Goal: Transaction & Acquisition: Purchase product/service

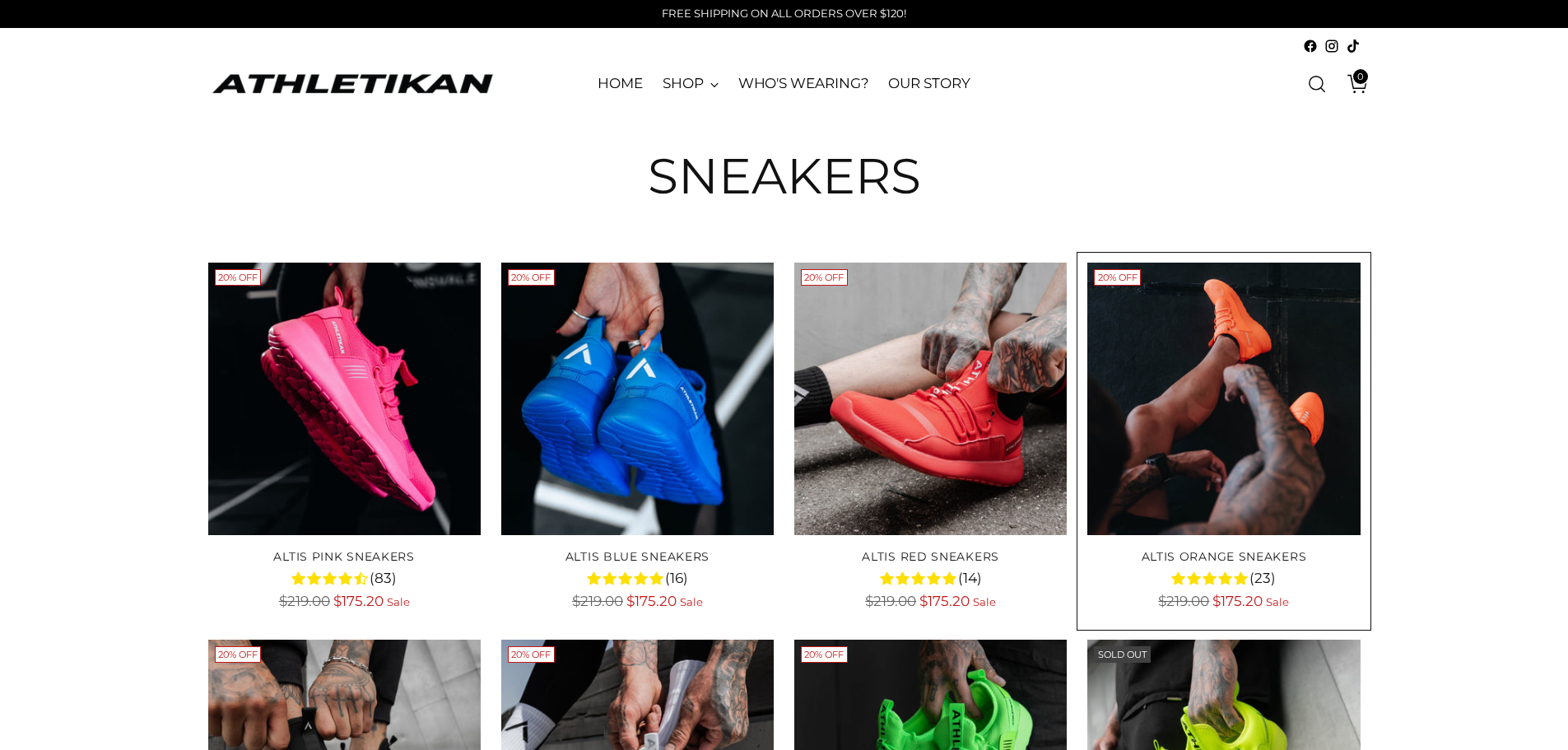
click at [0, 0] on img "ALTIS Orange Sneakers" at bounding box center [0, 0] width 0 height 0
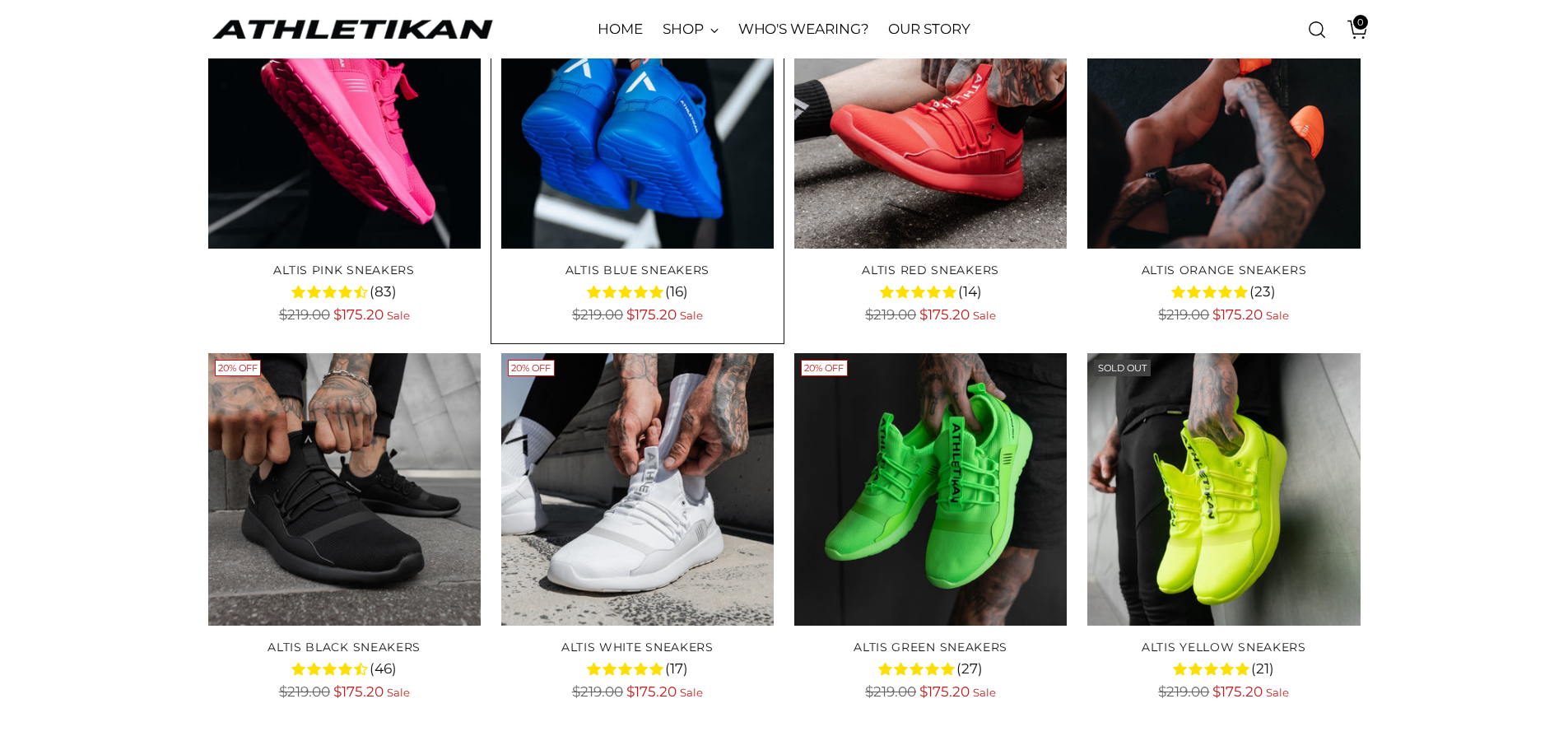
scroll to position [330, 0]
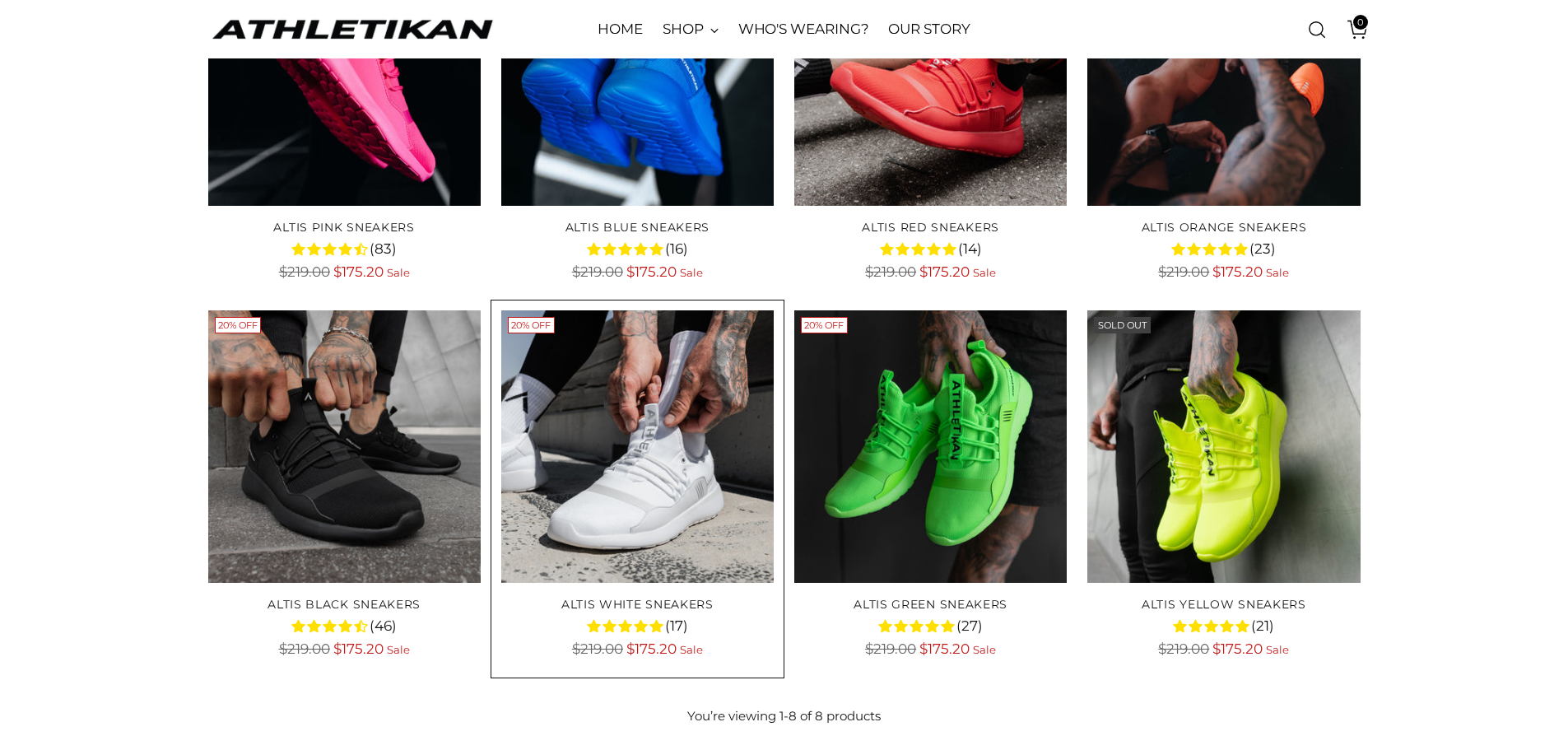
click at [0, 0] on img "ALTIS White Sneakers" at bounding box center [0, 0] width 0 height 0
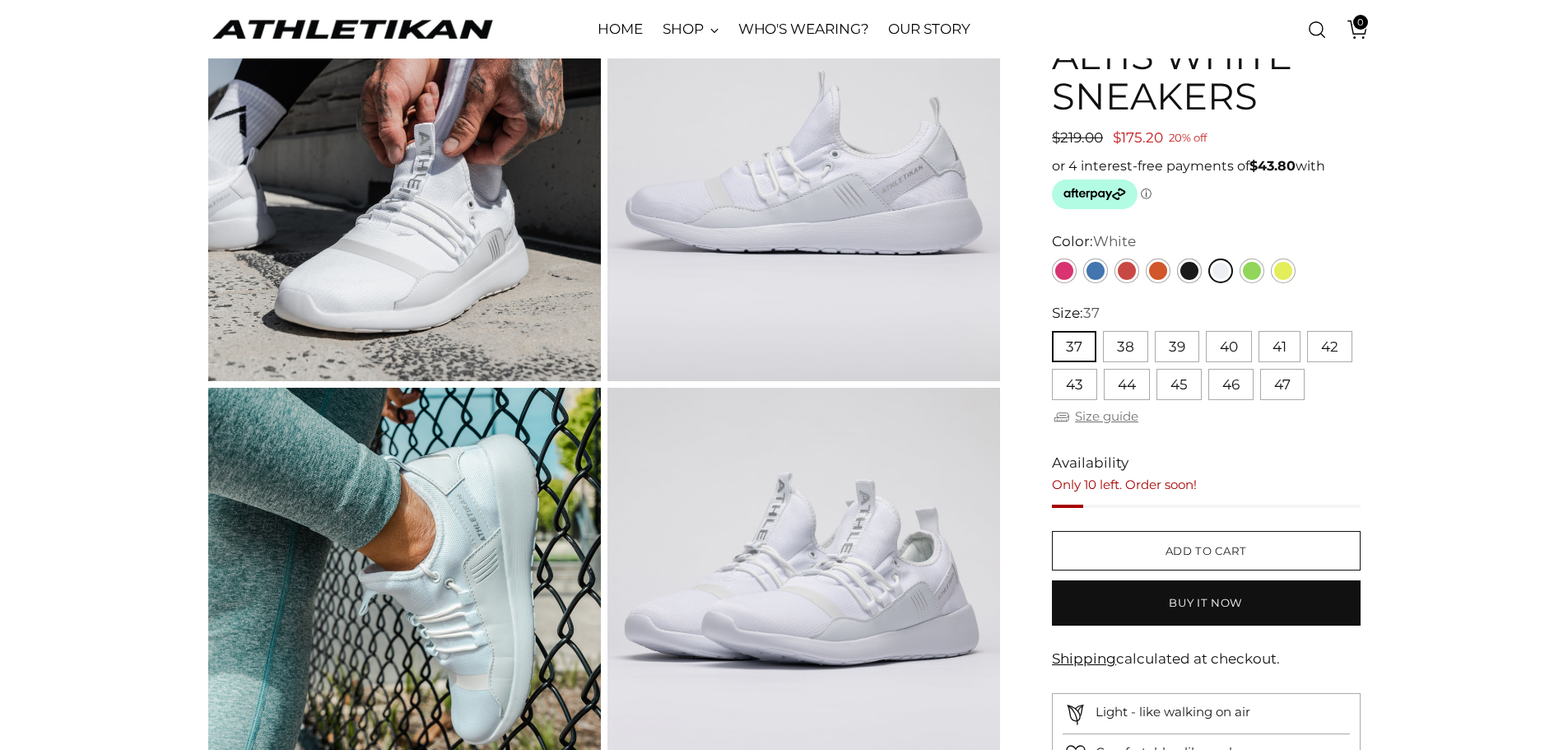
scroll to position [165, 0]
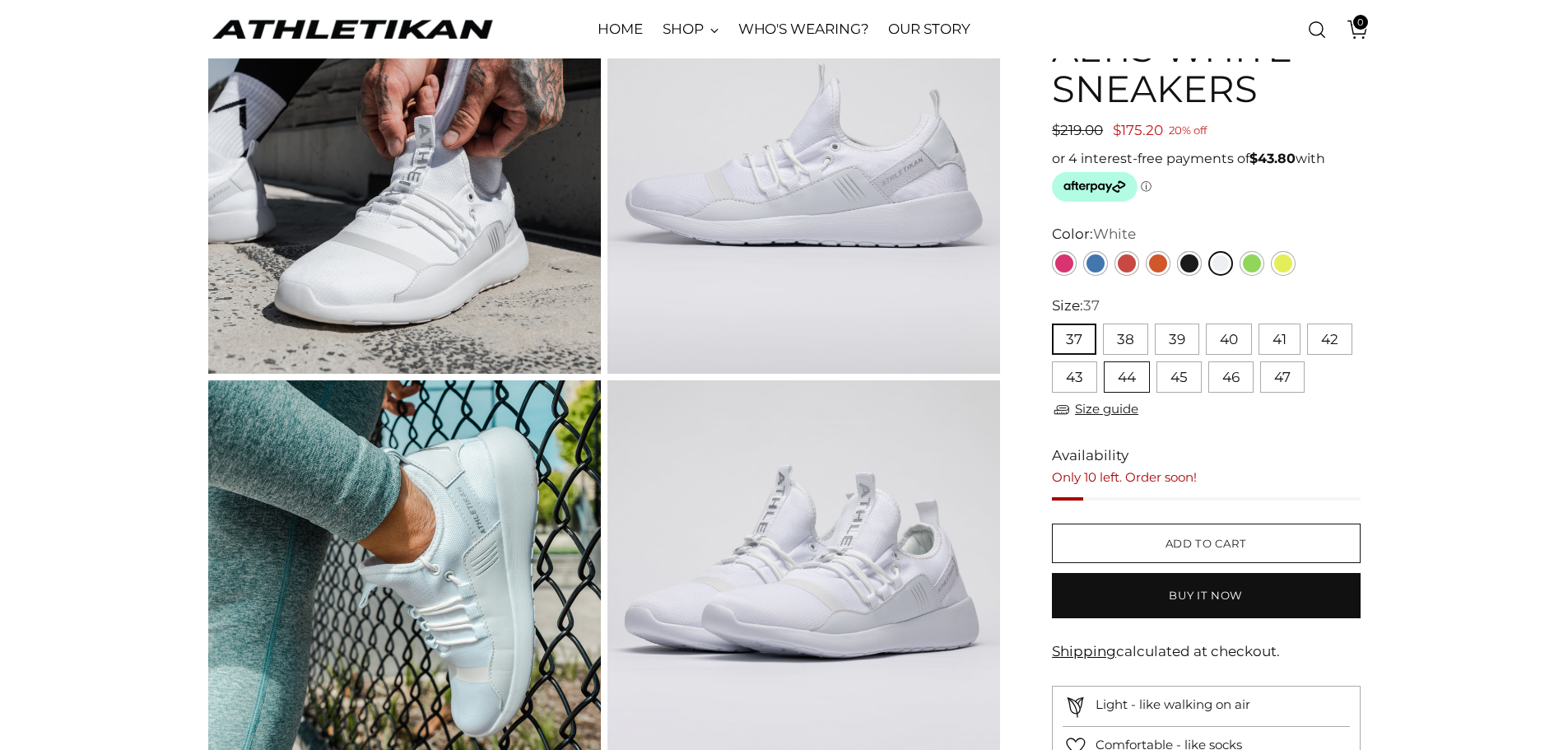
click at [1125, 375] on button "44" at bounding box center [1126, 377] width 46 height 31
click at [1072, 382] on button "43" at bounding box center [1075, 377] width 45 height 31
click at [1321, 346] on button "42" at bounding box center [1330, 339] width 45 height 31
click at [1277, 341] on button "41" at bounding box center [1279, 339] width 42 height 31
click at [1237, 339] on button "40" at bounding box center [1229, 339] width 46 height 31
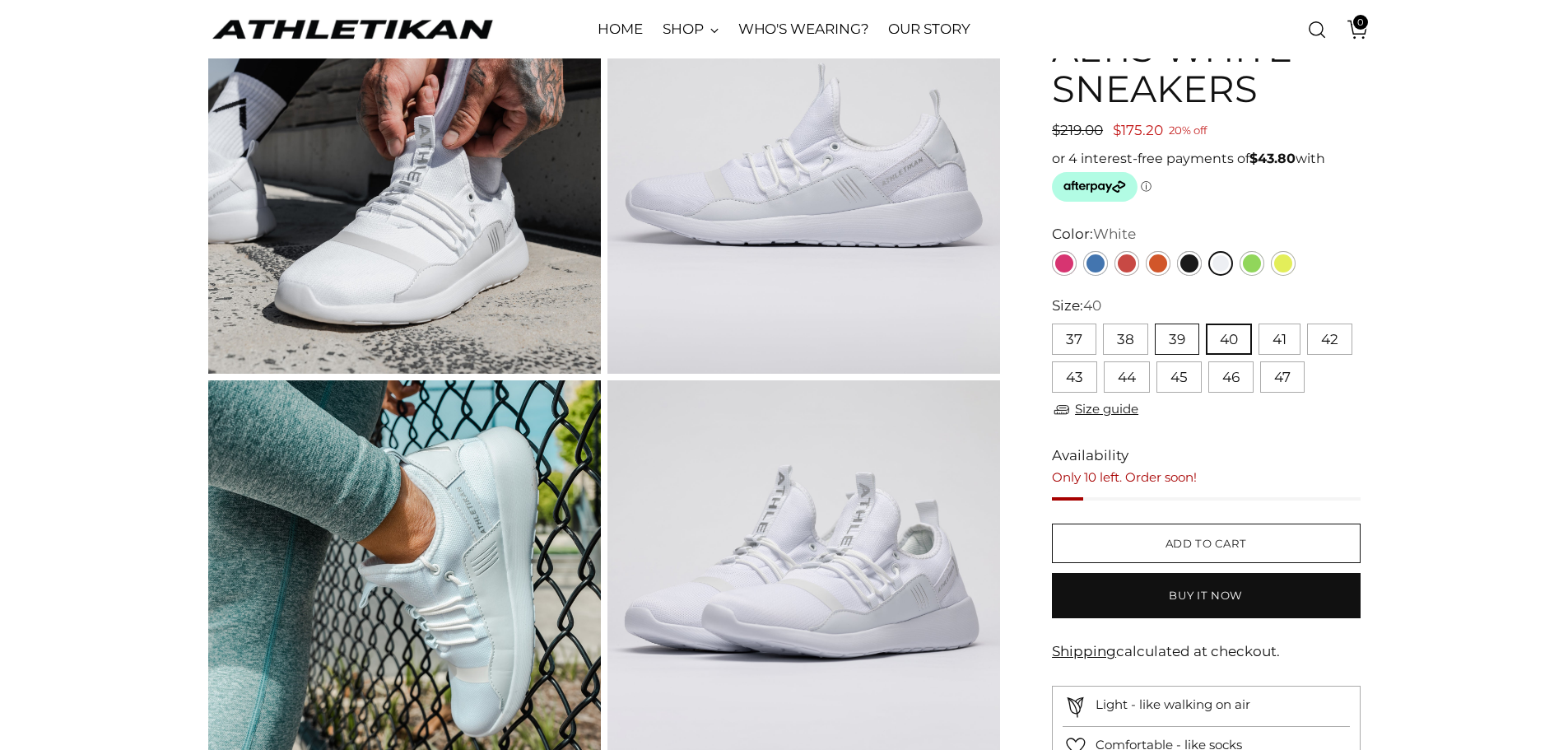
click at [1172, 338] on button "39" at bounding box center [1178, 339] width 45 height 31
click at [1129, 338] on button "38" at bounding box center [1125, 339] width 45 height 31
click at [1066, 339] on button "37" at bounding box center [1075, 339] width 45 height 31
click at [1185, 376] on button "45" at bounding box center [1179, 377] width 45 height 31
click at [1250, 374] on button "46" at bounding box center [1232, 377] width 45 height 31
